Goal: Information Seeking & Learning: Compare options

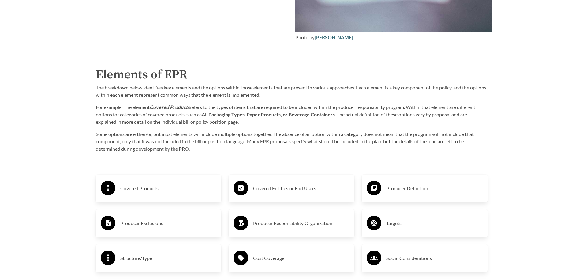
scroll to position [979, 0]
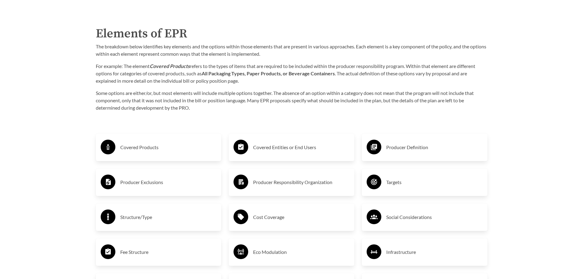
click at [150, 148] on h3 "Covered Products" at bounding box center [168, 147] width 96 height 10
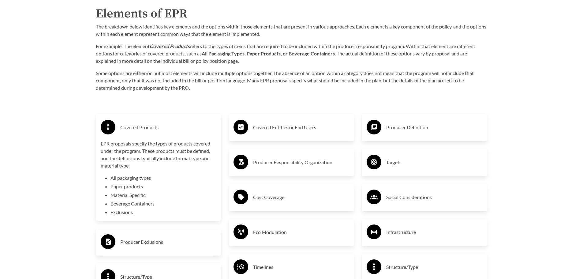
scroll to position [1010, 0]
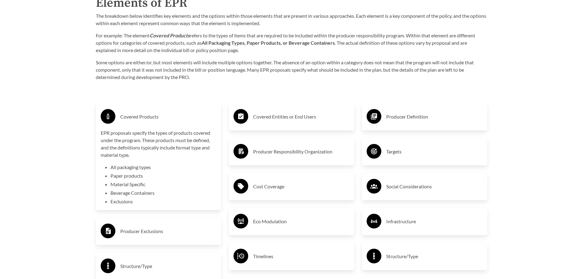
click at [136, 232] on h3 "Producer Exclusions" at bounding box center [168, 231] width 96 height 10
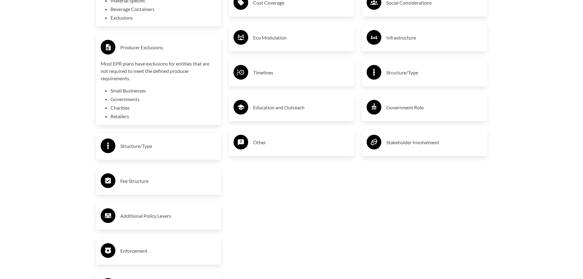
scroll to position [1224, 0]
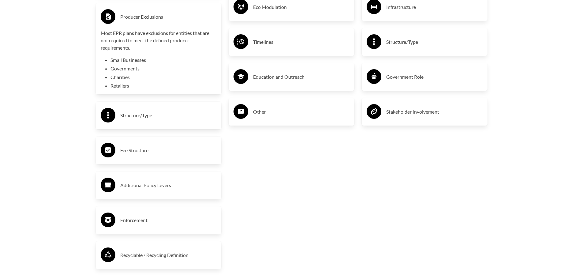
click at [165, 257] on h3 "Recyclable / Recycling Definition" at bounding box center [168, 255] width 96 height 10
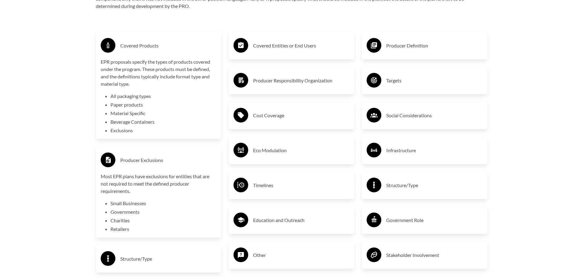
scroll to position [1071, 0]
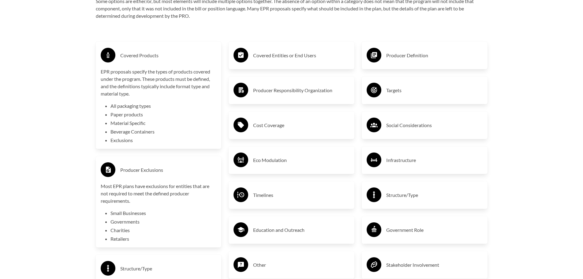
click at [419, 59] on h3 "Producer Definition" at bounding box center [434, 55] width 96 height 10
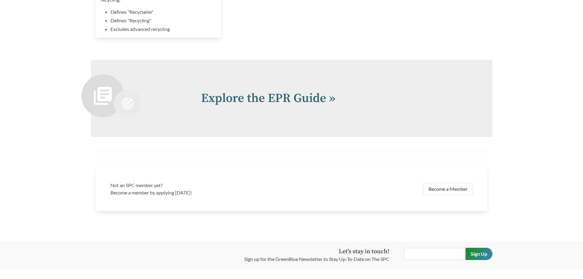
scroll to position [1556, 0]
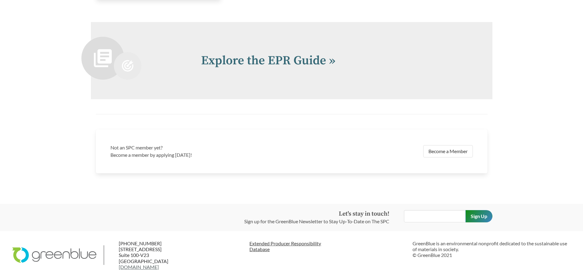
click at [301, 243] on link "Extended Producer Responsibility Database" at bounding box center [328, 246] width 158 height 12
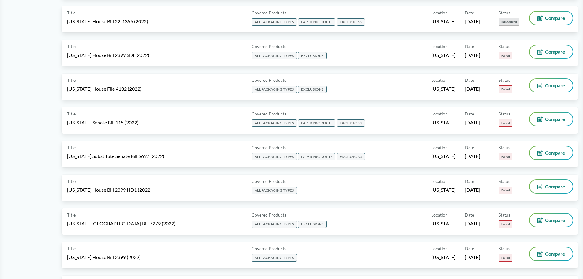
scroll to position [2266, 0]
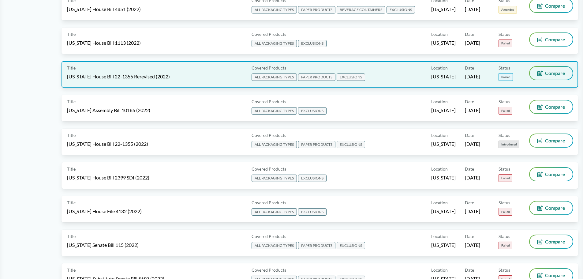
click at [551, 74] on span "Compare" at bounding box center [555, 73] width 20 height 5
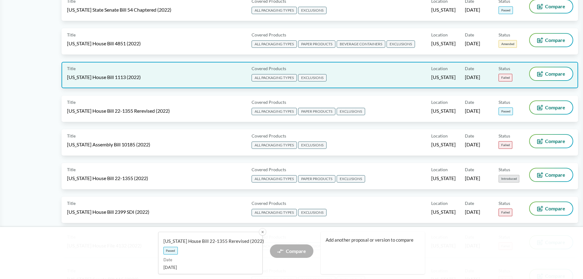
scroll to position [2205, 0]
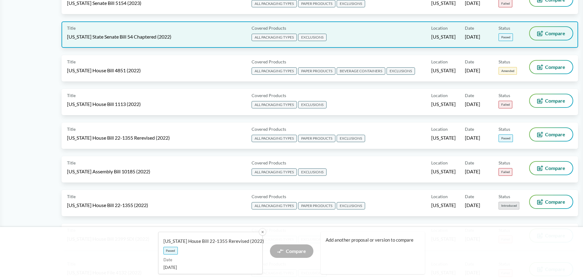
click at [556, 34] on span "Compare" at bounding box center [555, 33] width 20 height 5
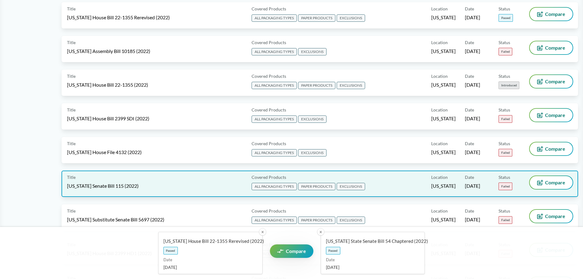
scroll to position [2327, 0]
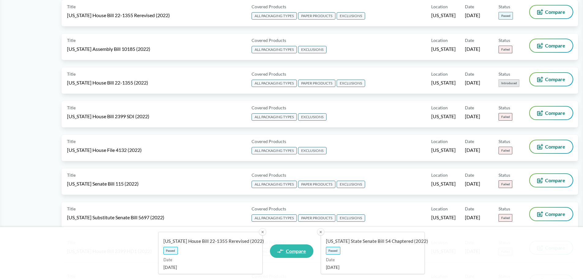
click at [297, 250] on span "Compare" at bounding box center [296, 250] width 20 height 5
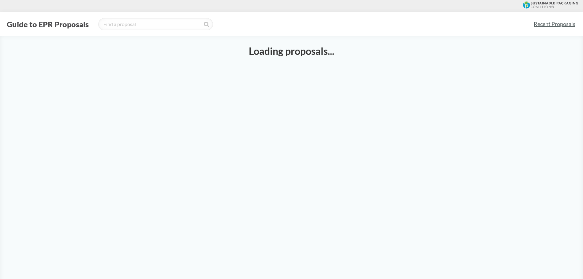
select select "SB54CH"
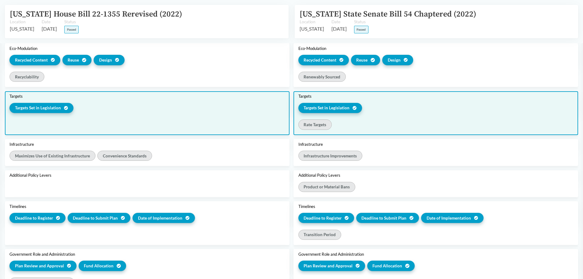
scroll to position [551, 0]
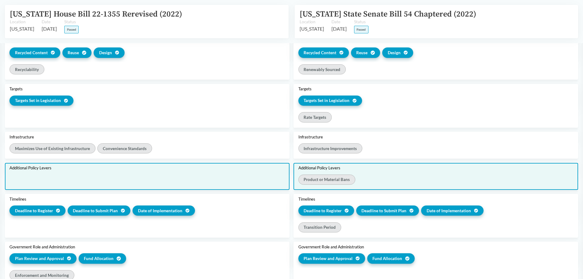
click at [335, 178] on div "Product or Material Bans" at bounding box center [326, 179] width 57 height 10
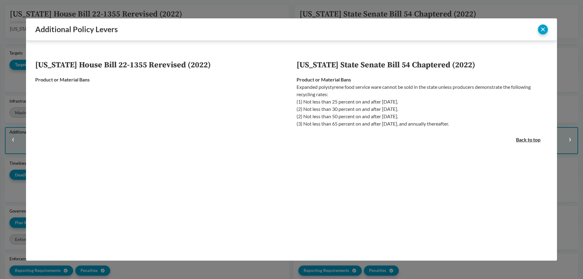
scroll to position [515, 0]
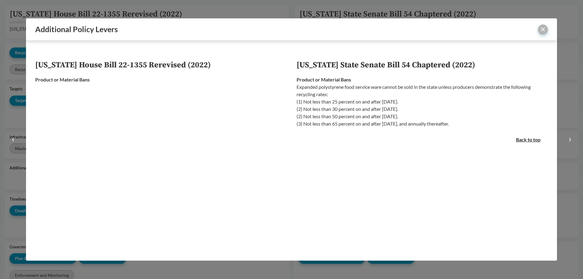
click at [543, 27] on button "close" at bounding box center [543, 29] width 10 height 10
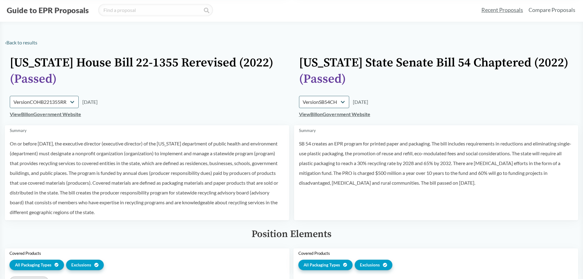
scroll to position [0, 0]
